Goal: Task Accomplishment & Management: Manage account settings

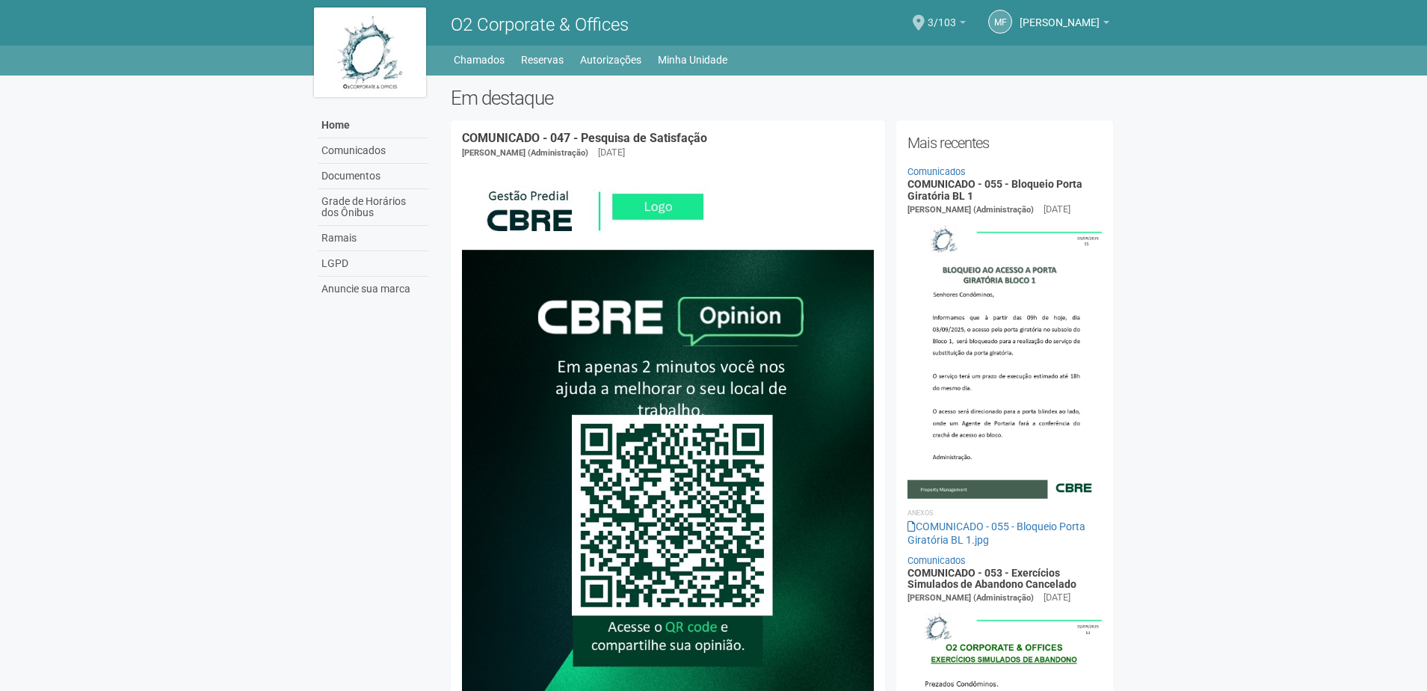
click at [966, 22] on b at bounding box center [963, 22] width 6 height 3
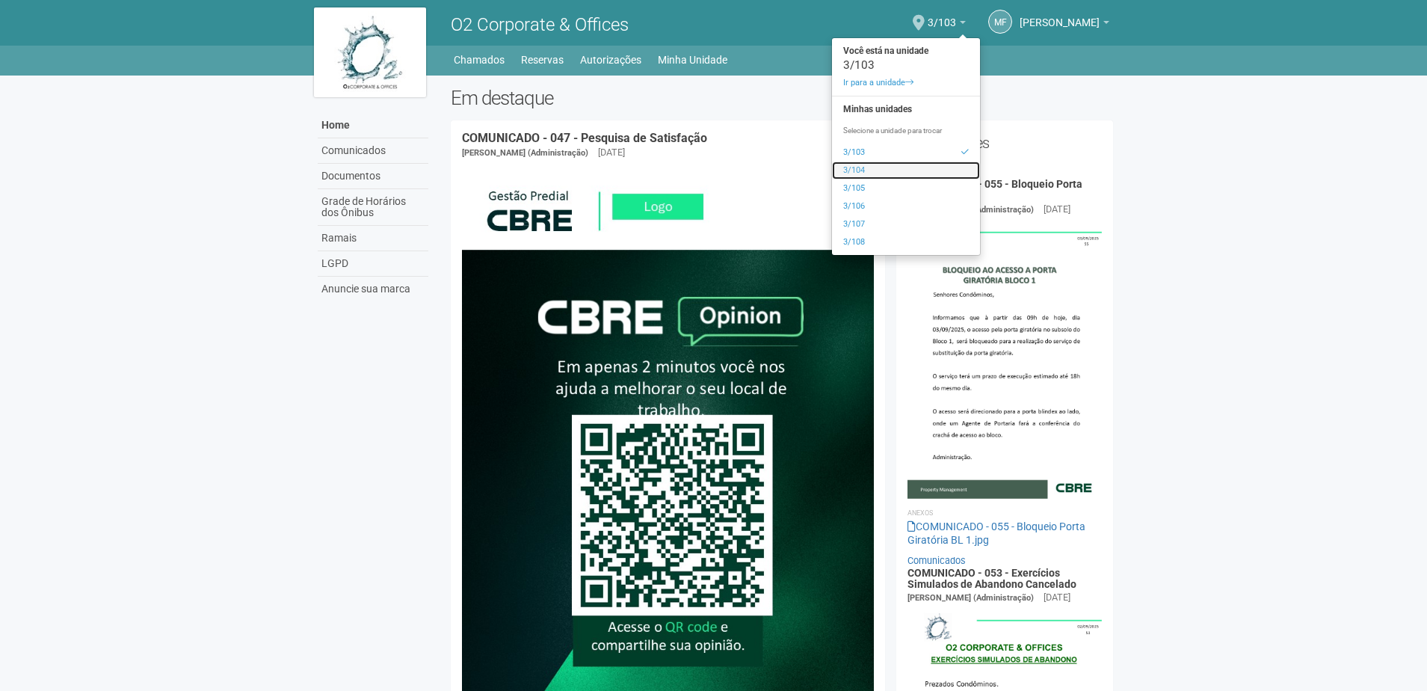
click at [882, 167] on link "3/104" at bounding box center [906, 171] width 148 height 18
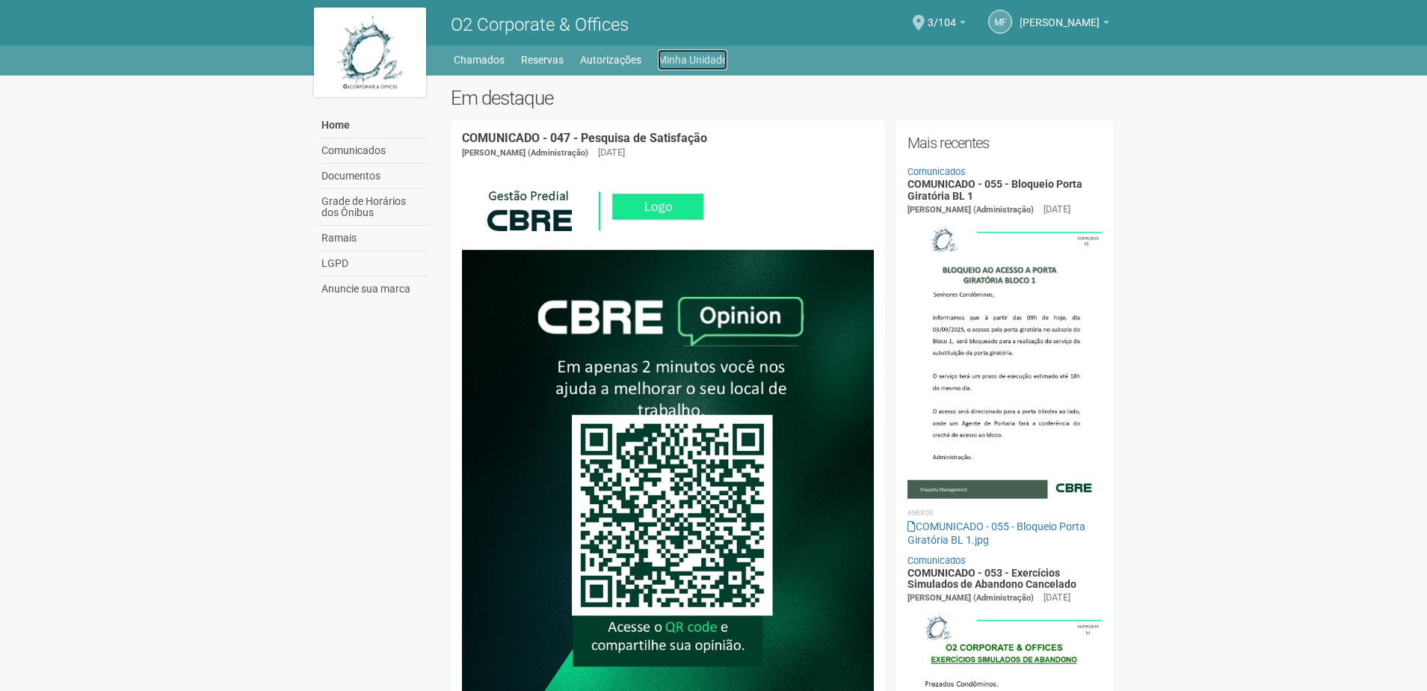
click at [692, 54] on link "Minha Unidade" at bounding box center [693, 59] width 70 height 21
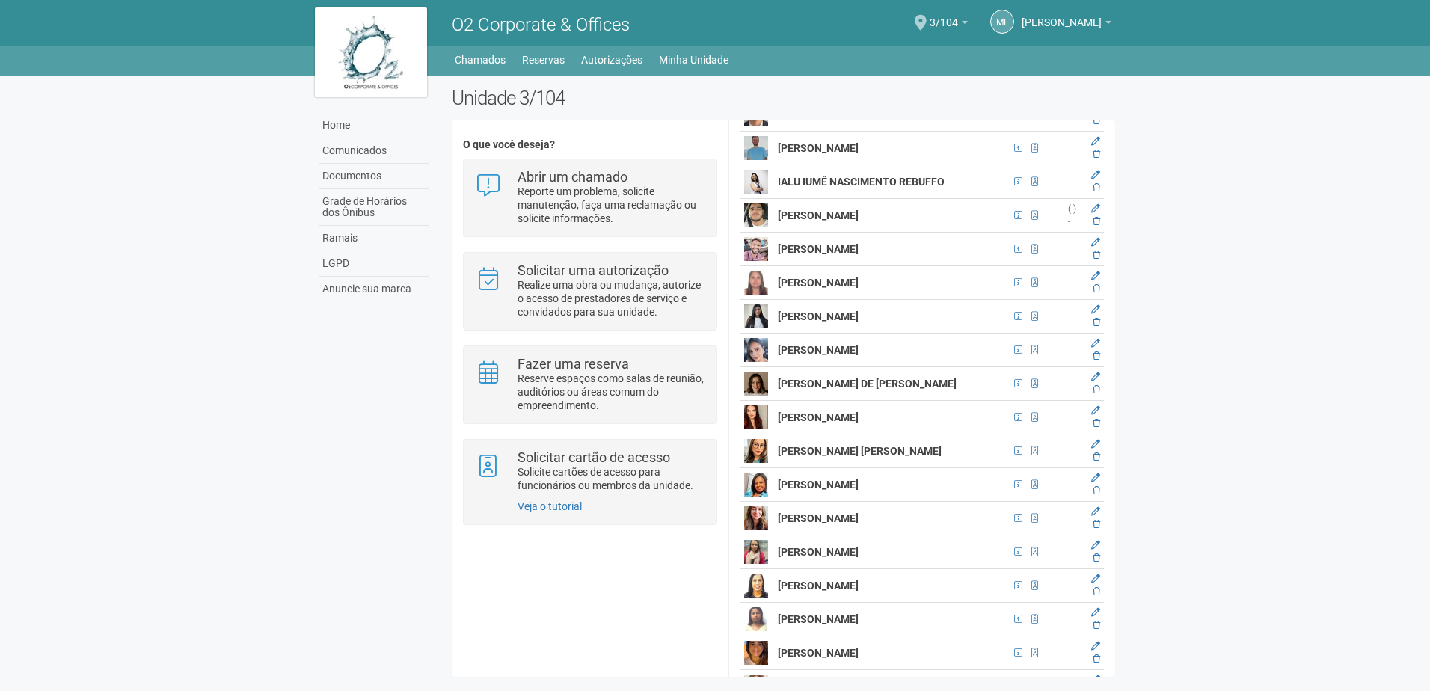
scroll to position [5608, 0]
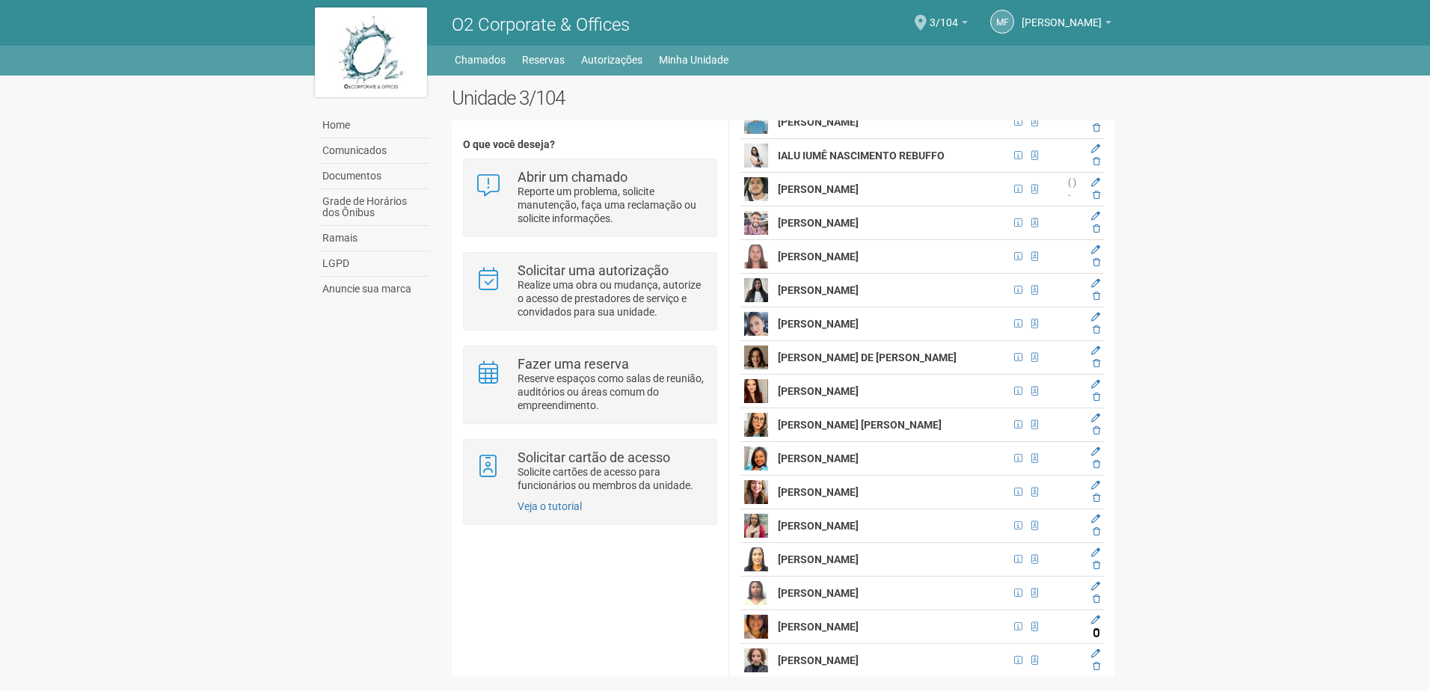
click at [1096, 637] on icon at bounding box center [1095, 632] width 7 height 9
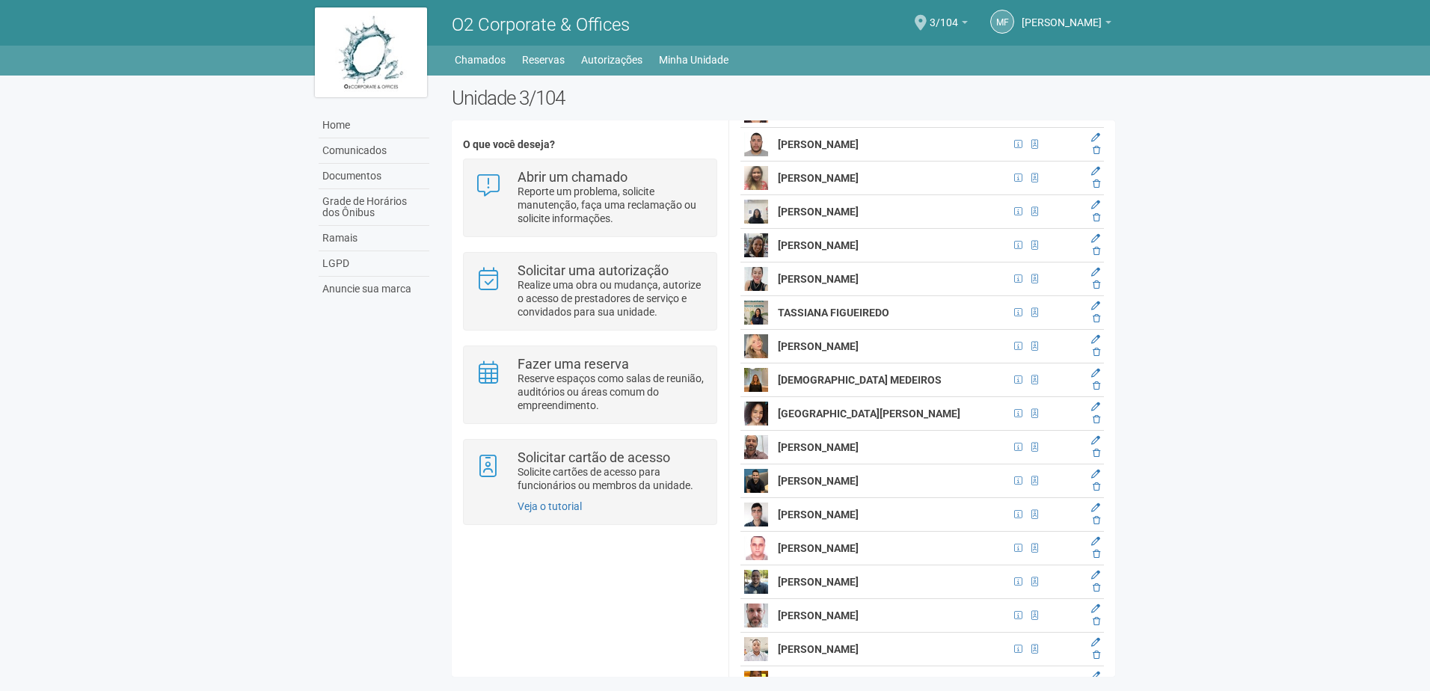
scroll to position [12039, 0]
